Goal: Check status: Check status

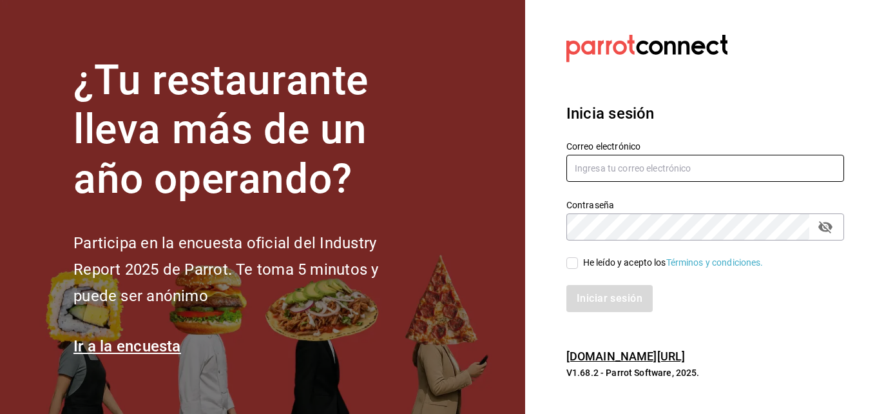
type input "[EMAIL_ADDRESS][DOMAIN_NAME]"
click at [572, 267] on input "He leído y acepto los Términos y condiciones." at bounding box center [573, 263] width 12 height 12
checkbox input "true"
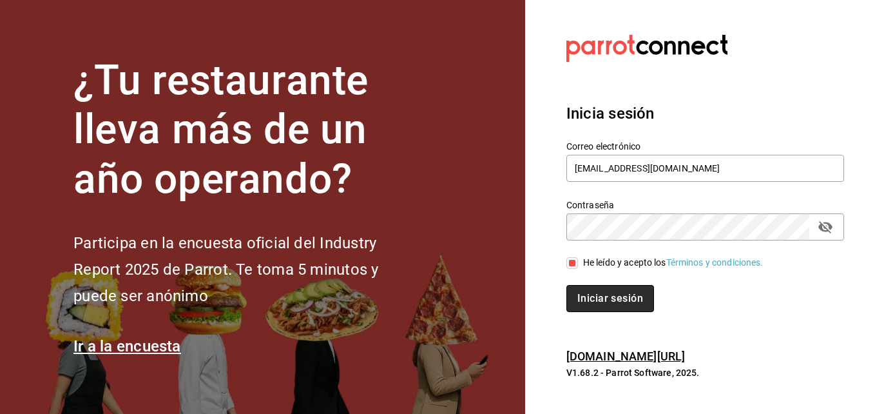
click at [600, 293] on button "Iniciar sesión" at bounding box center [611, 298] width 88 height 27
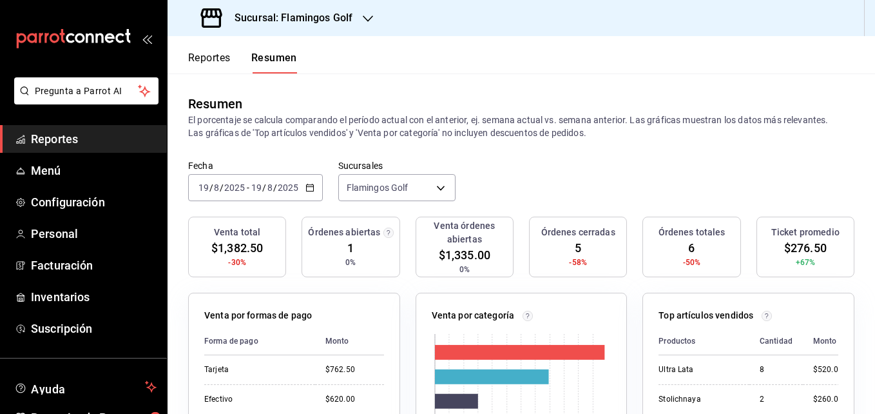
click at [365, 18] on icon "button" at bounding box center [368, 18] width 10 height 6
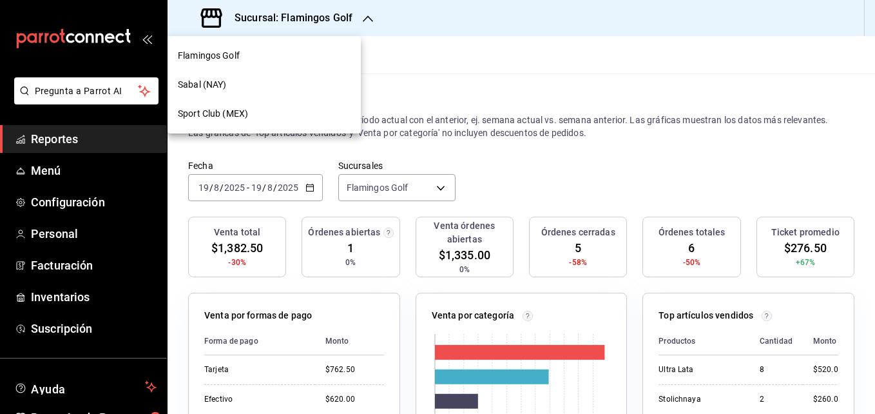
click at [208, 84] on span "Sabal (NAY)" at bounding box center [202, 85] width 48 height 14
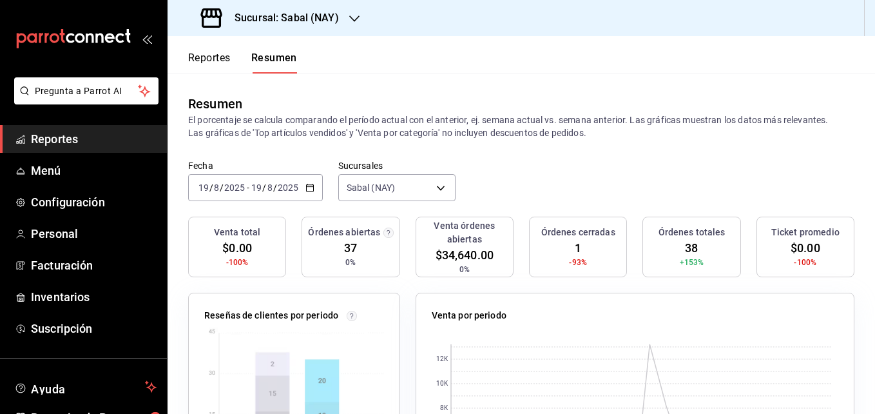
click at [209, 53] on button "Reportes" at bounding box center [209, 63] width 43 height 22
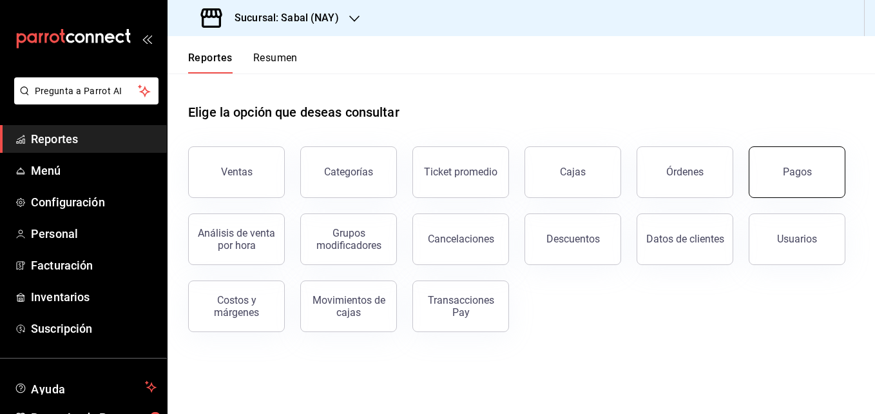
click at [776, 171] on button "Pagos" at bounding box center [797, 172] width 97 height 52
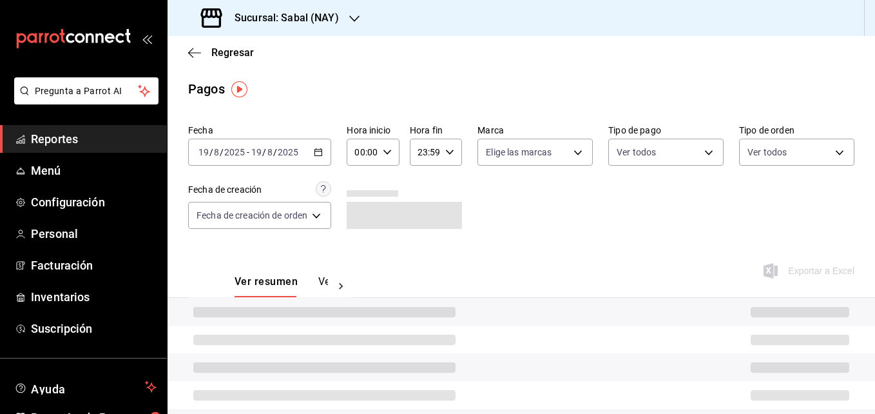
click at [318, 154] on icon "button" at bounding box center [318, 152] width 9 height 9
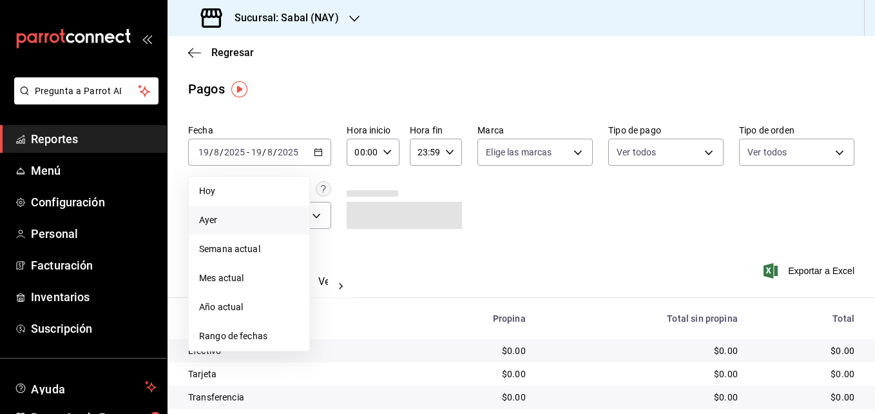
click at [221, 229] on li "Ayer" at bounding box center [249, 220] width 121 height 29
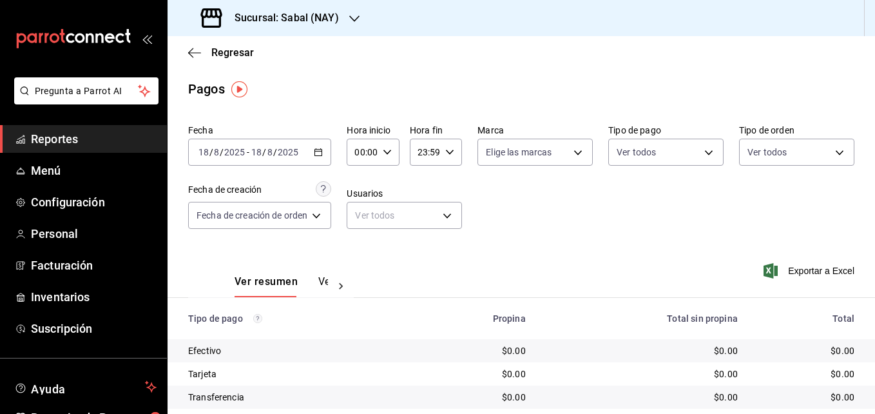
click at [322, 151] on icon "button" at bounding box center [318, 152] width 9 height 9
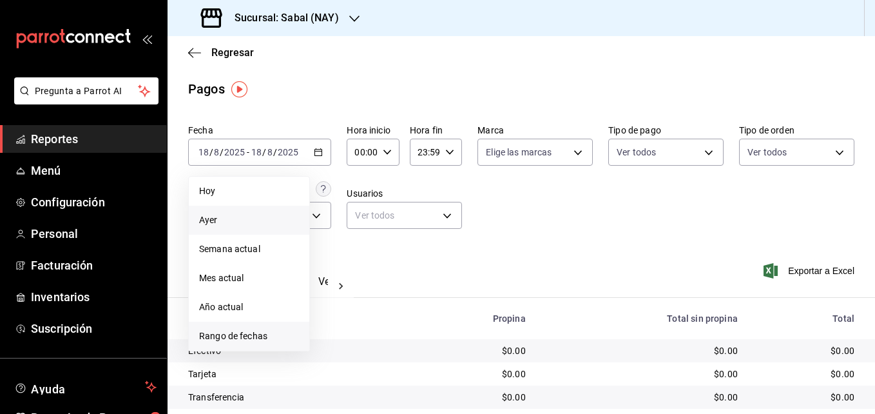
click at [229, 333] on span "Rango de fechas" at bounding box center [249, 336] width 100 height 14
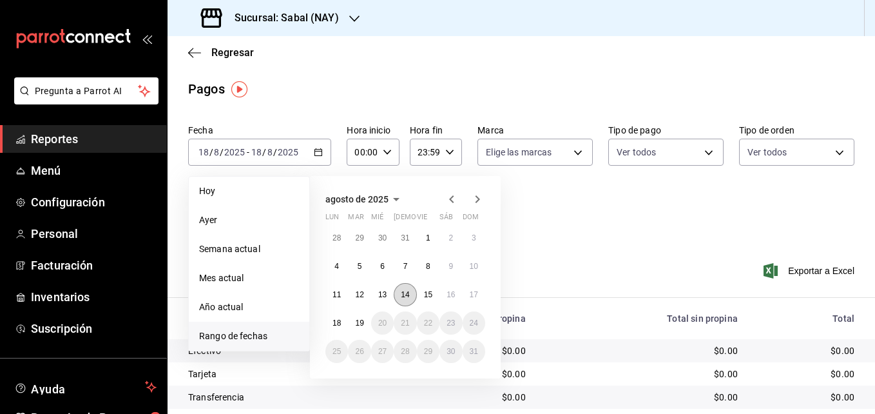
click at [404, 293] on abbr "14" at bounding box center [405, 294] width 8 height 9
click at [478, 293] on button "17" at bounding box center [474, 294] width 23 height 23
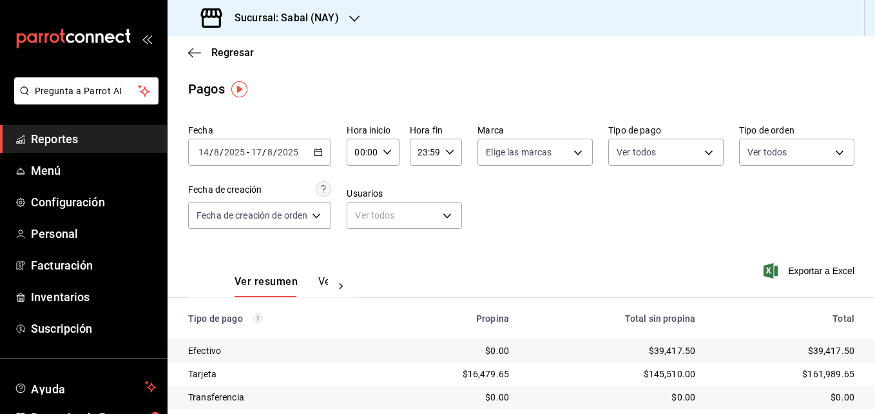
scroll to position [73, 0]
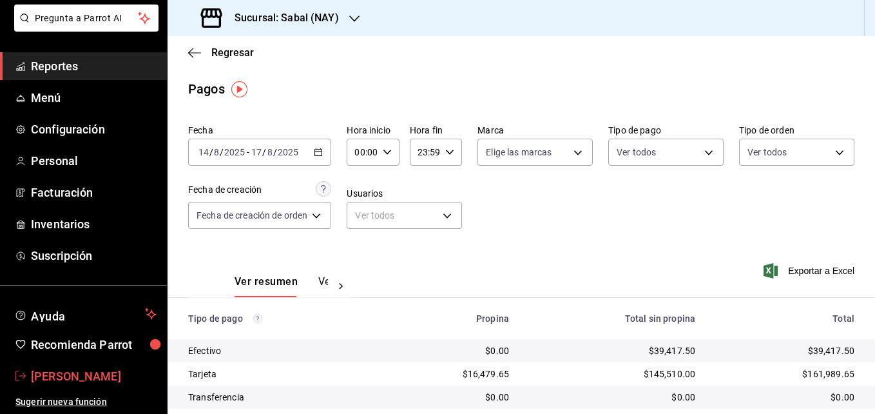
click at [76, 382] on span "Samael Joya" at bounding box center [94, 375] width 126 height 17
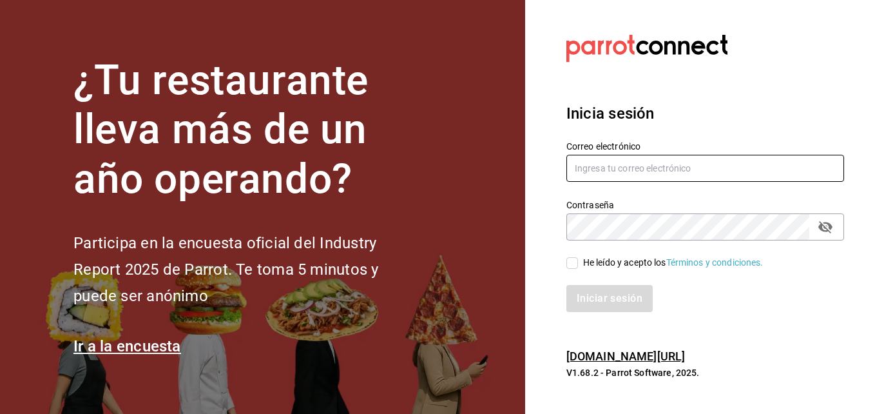
type input "[EMAIL_ADDRESS][DOMAIN_NAME]"
